Goal: Information Seeking & Learning: Learn about a topic

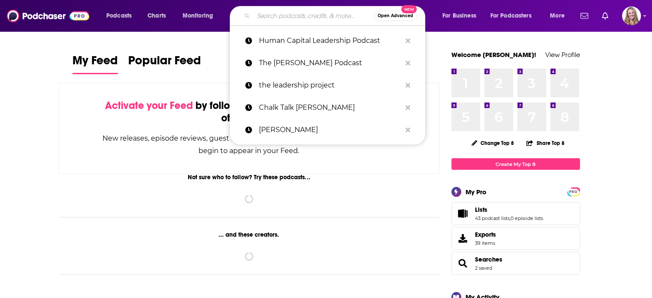
click at [268, 15] on input "Search podcasts, credits, & more..." at bounding box center [313, 16] width 120 height 14
paste input "Exploring the Marketplace"
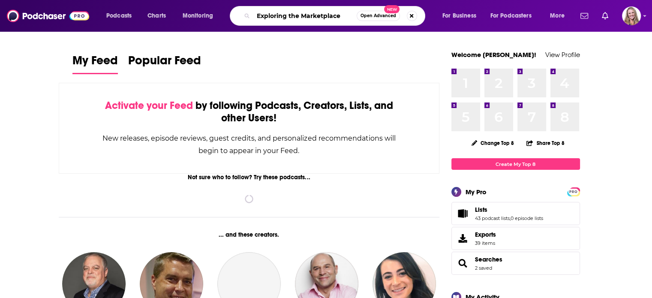
type input "Exploring the Marketplace"
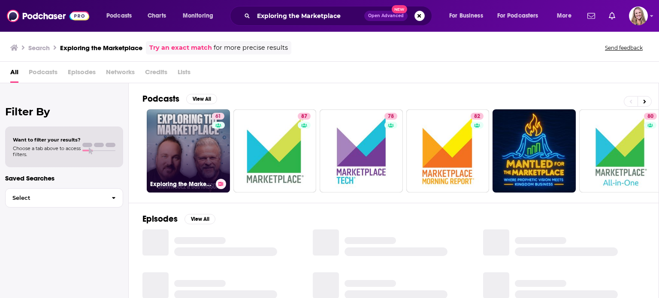
click at [184, 147] on link "61 Exploring the Marketplace" at bounding box center [188, 150] width 83 height 83
